Goal: Contribute content: Add original content to the website for others to see

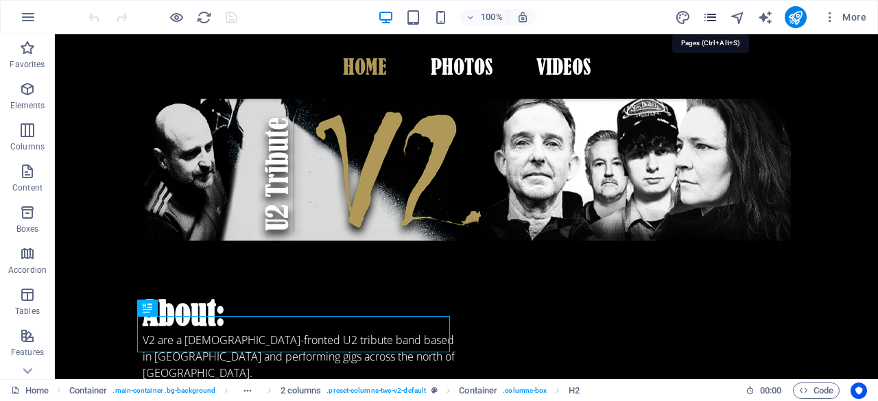
click at [711, 13] on icon "pages" at bounding box center [710, 18] width 16 height 16
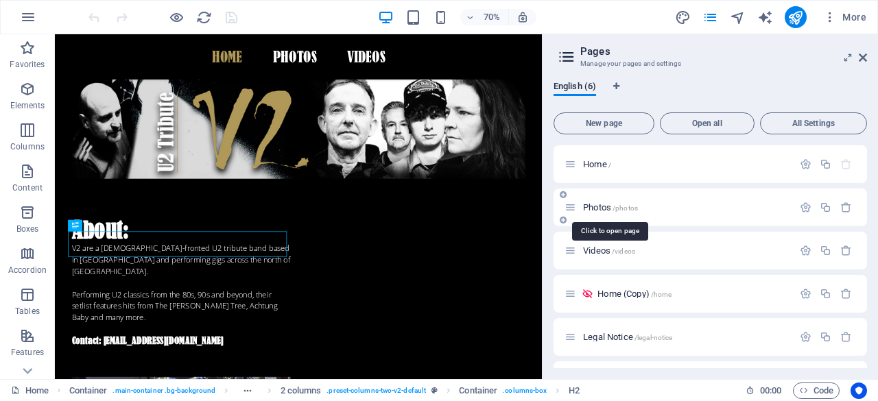
click at [605, 208] on span "Photos /photos" at bounding box center [610, 207] width 55 height 10
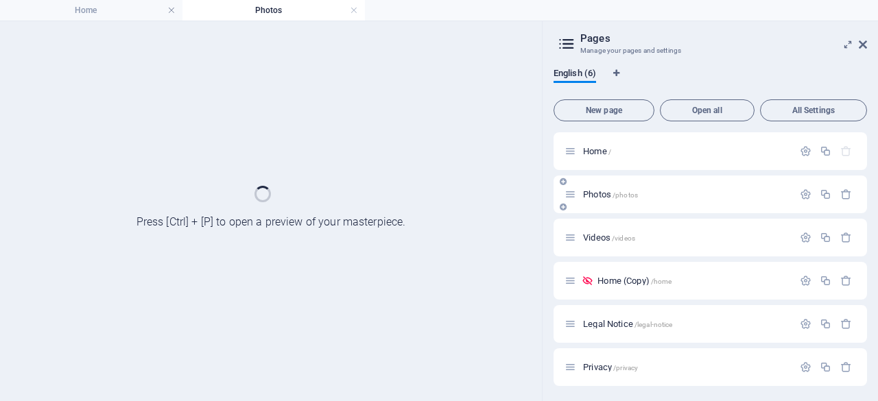
click at [605, 208] on div "Photos /photos" at bounding box center [711, 195] width 314 height 38
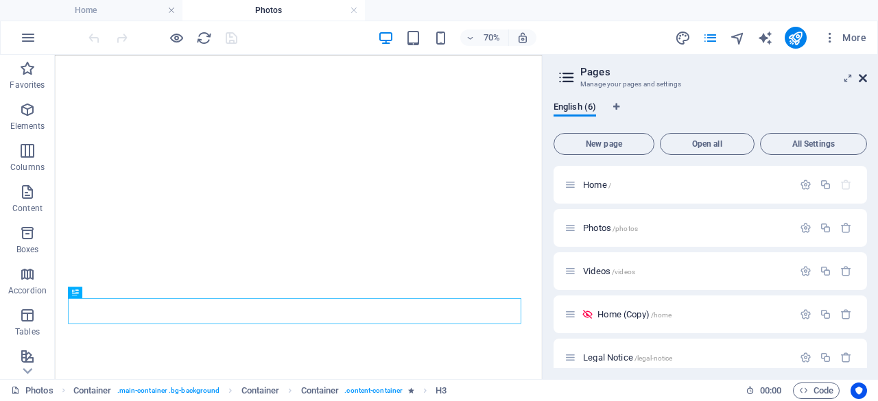
click at [864, 73] on icon at bounding box center [863, 78] width 8 height 11
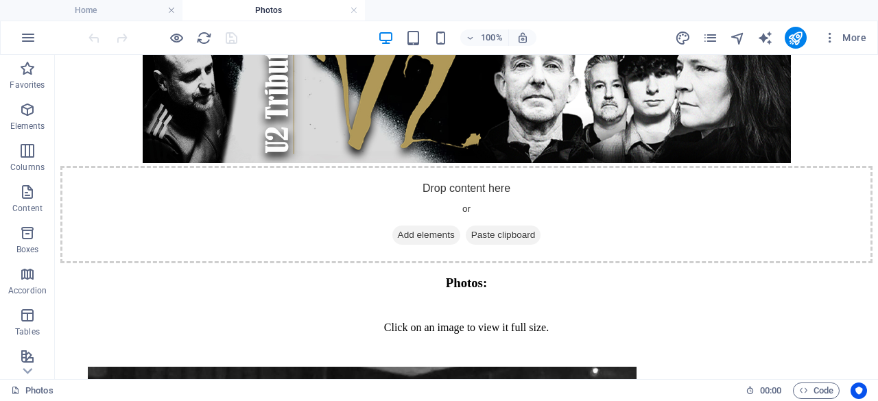
scroll to position [329, 0]
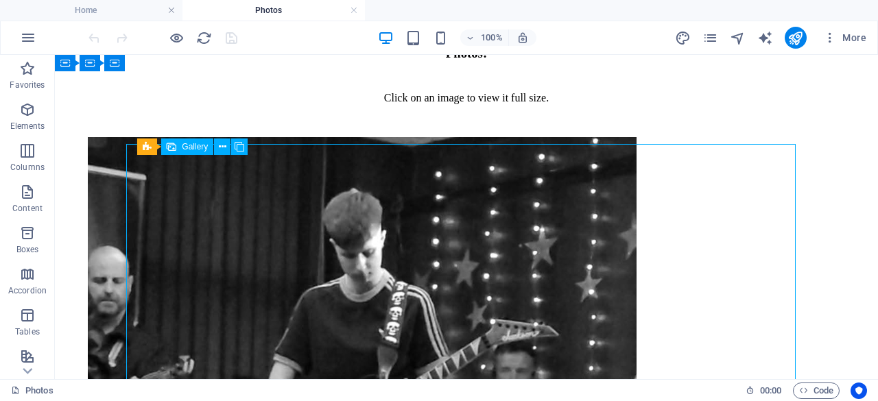
select select "4"
select select "px"
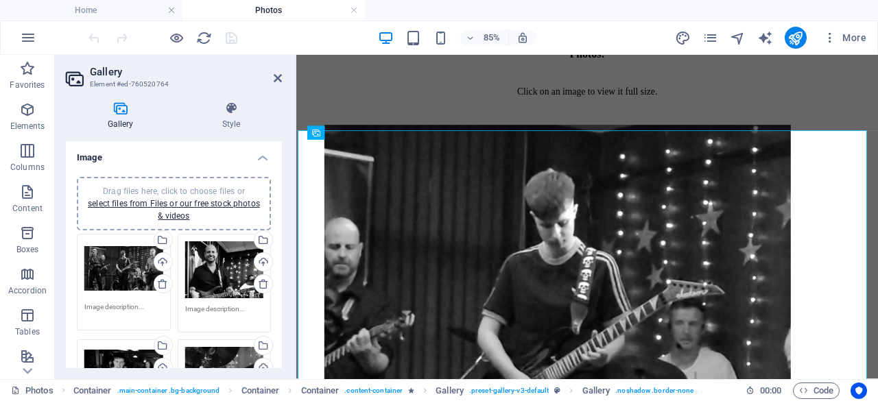
click at [178, 187] on span "Drag files here, click to choose files or select files from Files or our free s…" at bounding box center [174, 204] width 172 height 34
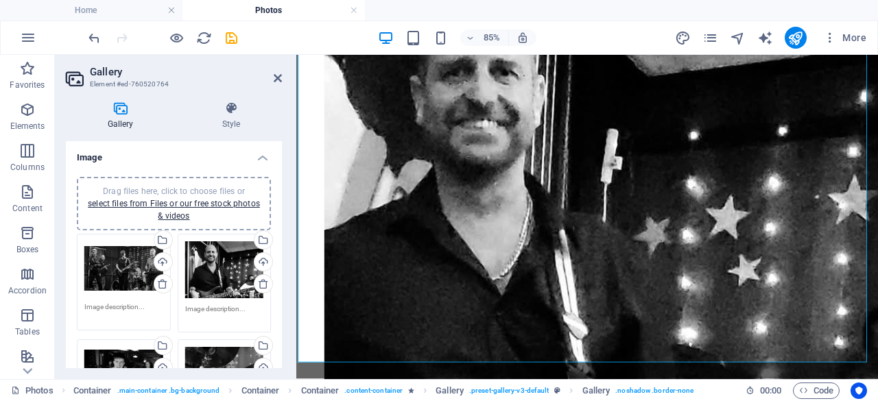
scroll to position [1331, 0]
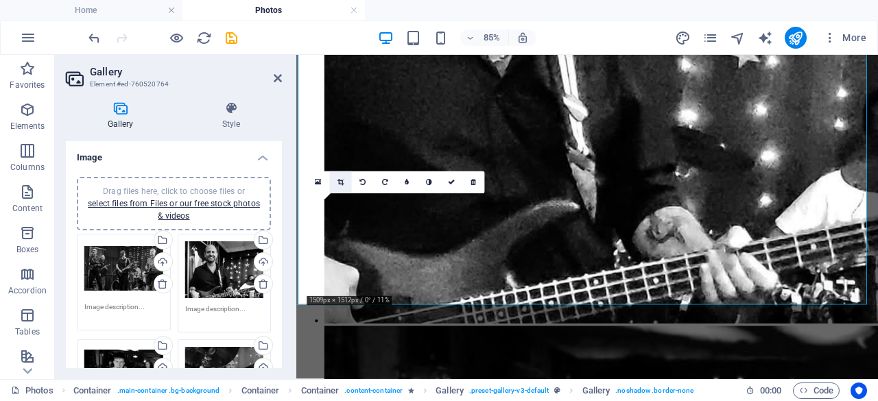
click at [342, 181] on icon at bounding box center [341, 182] width 6 height 7
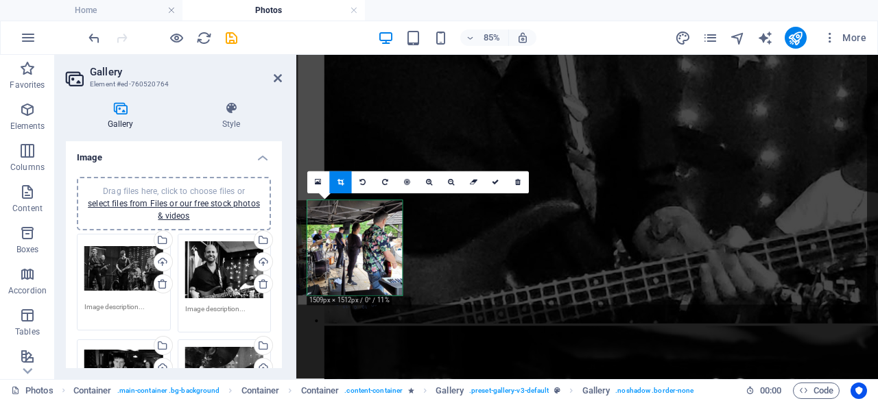
drag, startPoint x: 366, startPoint y: 263, endPoint x: 343, endPoint y: 263, distance: 23.3
click at [343, 263] on div at bounding box center [339, 247] width 127 height 95
click at [428, 182] on icon at bounding box center [429, 182] width 6 height 7
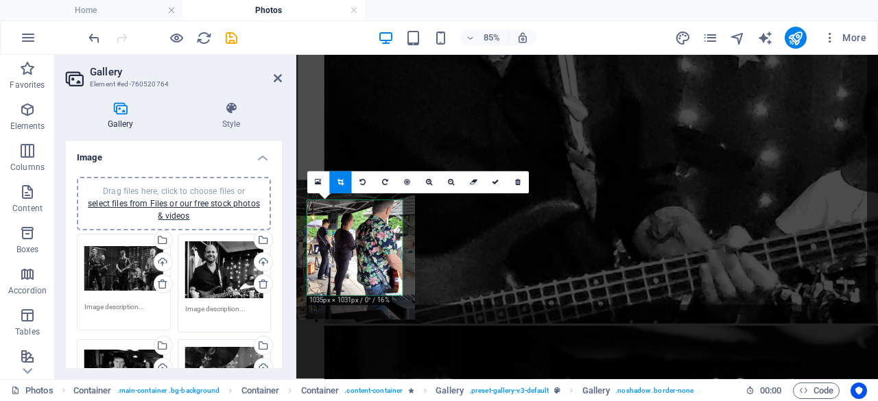
drag, startPoint x: 359, startPoint y: 231, endPoint x: 332, endPoint y: 230, distance: 27.5
click at [332, 230] on div at bounding box center [321, 249] width 185 height 139
drag, startPoint x: 362, startPoint y: 252, endPoint x: 346, endPoint y: 250, distance: 16.0
click at [346, 250] on div at bounding box center [320, 250] width 185 height 139
click at [493, 182] on icon at bounding box center [496, 182] width 7 height 7
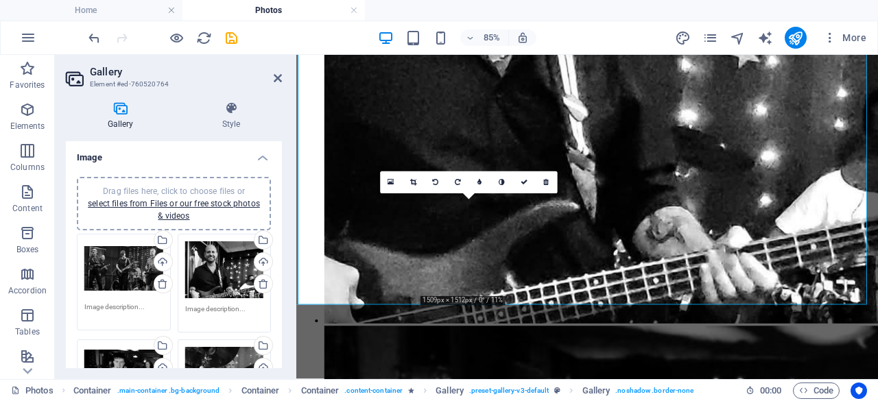
drag, startPoint x: 412, startPoint y: 182, endPoint x: 476, endPoint y: 215, distance: 72.1
click at [412, 181] on icon at bounding box center [413, 182] width 6 height 7
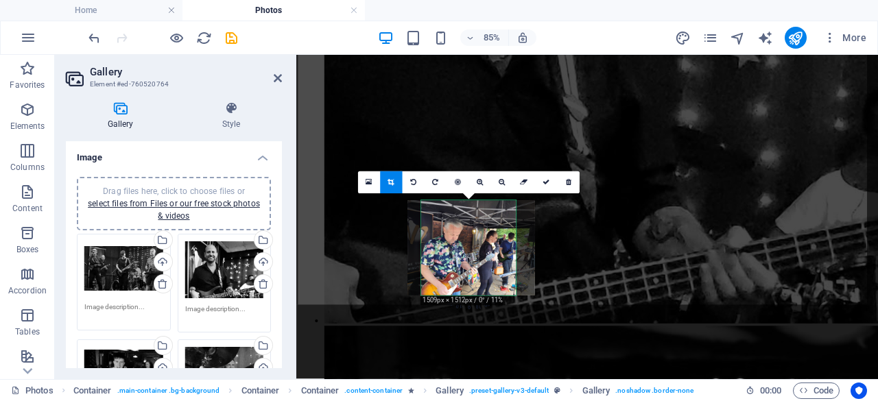
click at [479, 243] on div at bounding box center [470, 247] width 127 height 95
click at [481, 187] on link at bounding box center [480, 183] width 22 height 22
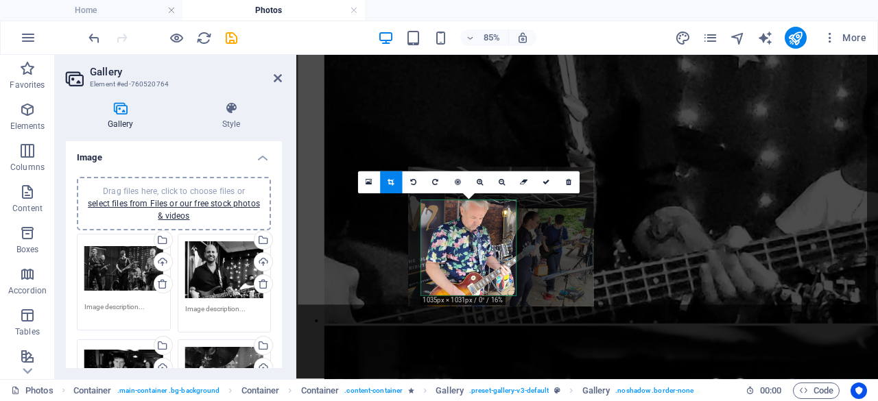
drag, startPoint x: 476, startPoint y: 241, endPoint x: 504, endPoint y: 224, distance: 32.0
click at [504, 224] on div at bounding box center [500, 236] width 185 height 139
click at [499, 187] on link at bounding box center [502, 183] width 22 height 22
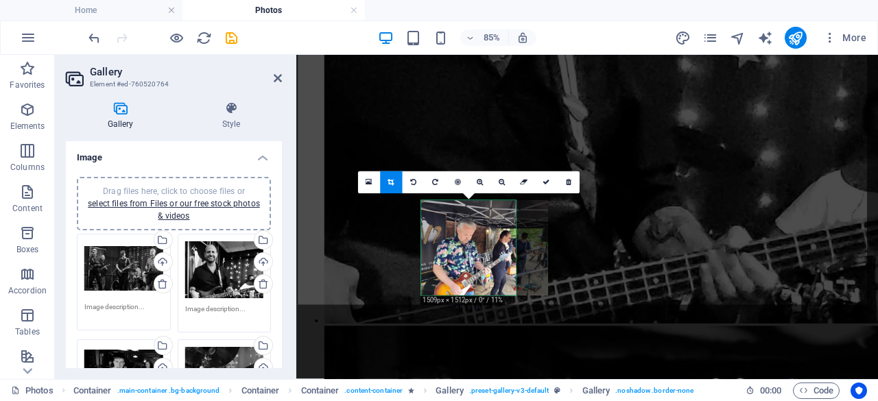
click at [488, 235] on div at bounding box center [484, 247] width 127 height 95
click at [477, 185] on icon at bounding box center [480, 182] width 6 height 7
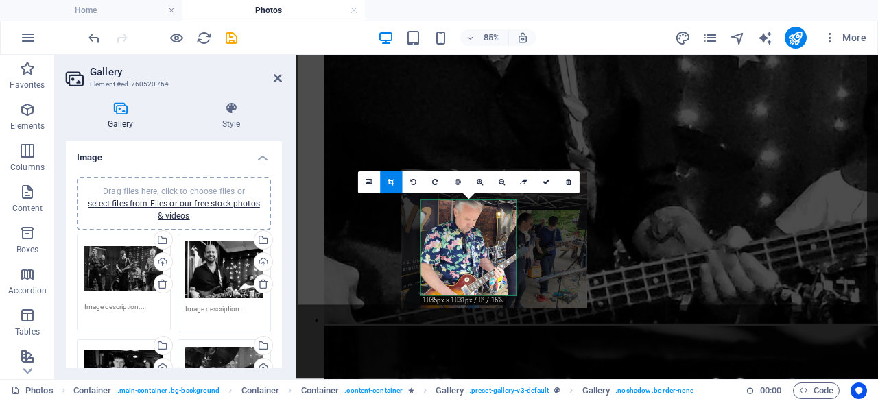
drag, startPoint x: 486, startPoint y: 226, endPoint x: 493, endPoint y: 211, distance: 15.7
click at [493, 211] on div at bounding box center [494, 238] width 185 height 139
click at [549, 179] on icon at bounding box center [546, 182] width 7 height 7
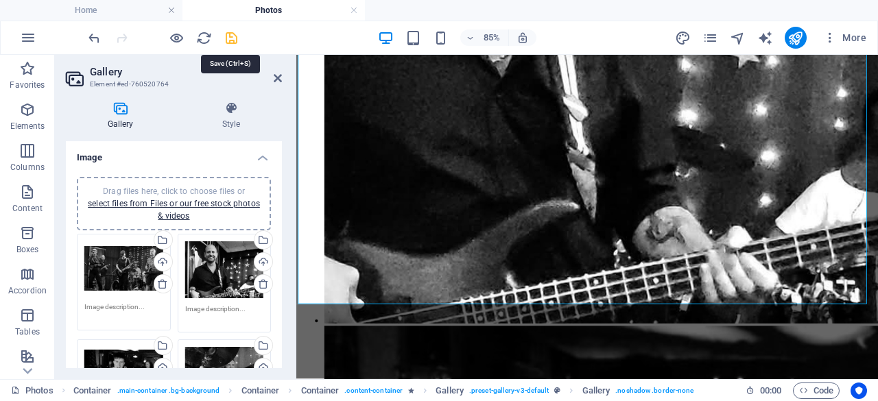
click at [230, 38] on icon "save" at bounding box center [232, 38] width 16 height 16
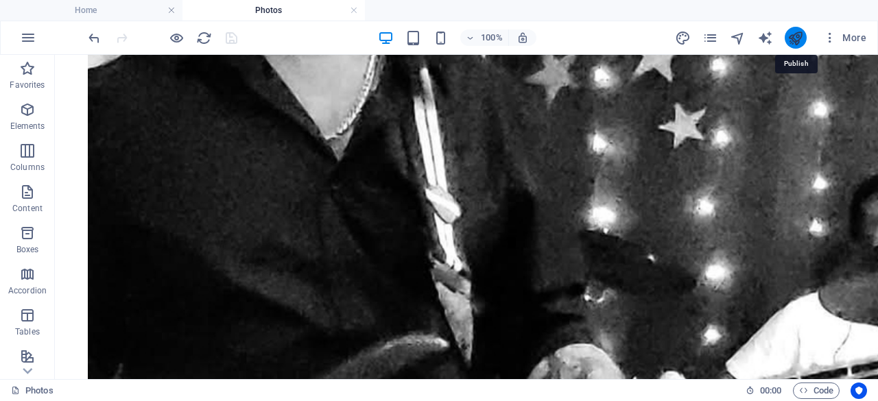
click at [797, 39] on icon "publish" at bounding box center [796, 38] width 16 height 16
